Goal: Information Seeking & Learning: Learn about a topic

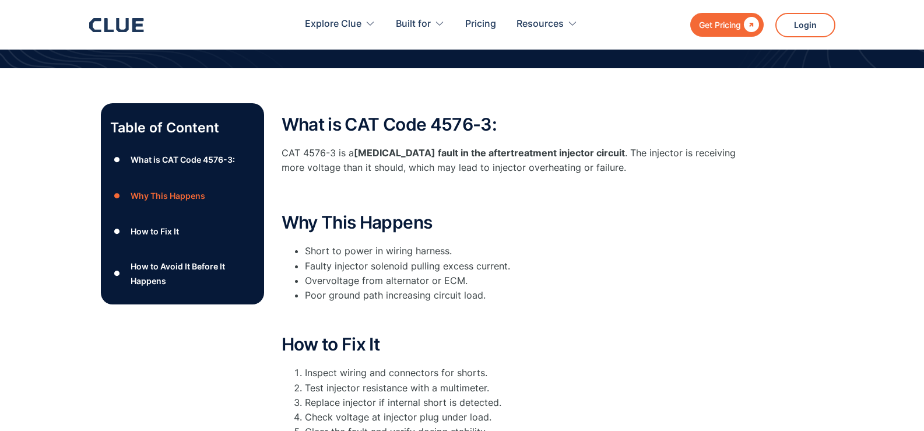
scroll to position [156, 0]
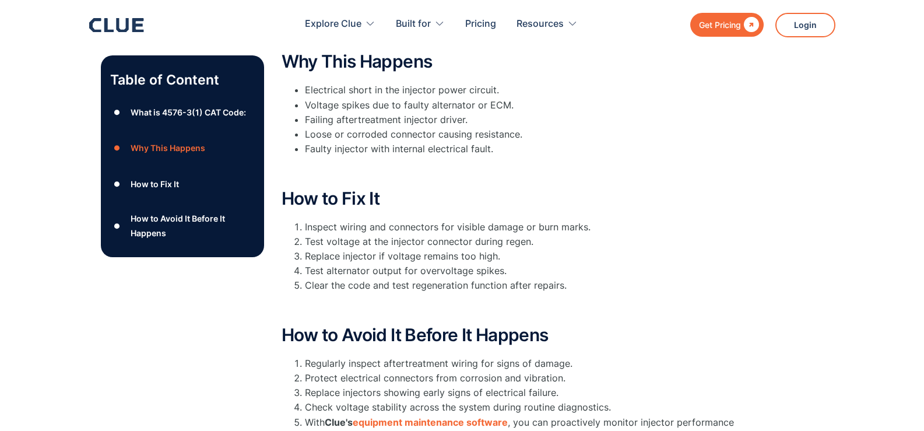
scroll to position [466, 0]
